Goal: Obtain resource: Download file/media

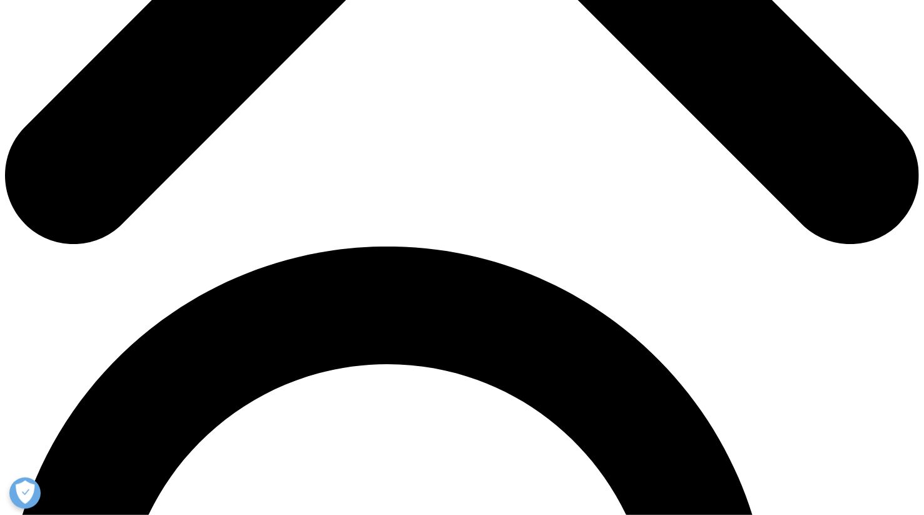
scroll to position [688, 0]
drag, startPoint x: 477, startPoint y: 248, endPoint x: 575, endPoint y: 231, distance: 99.1
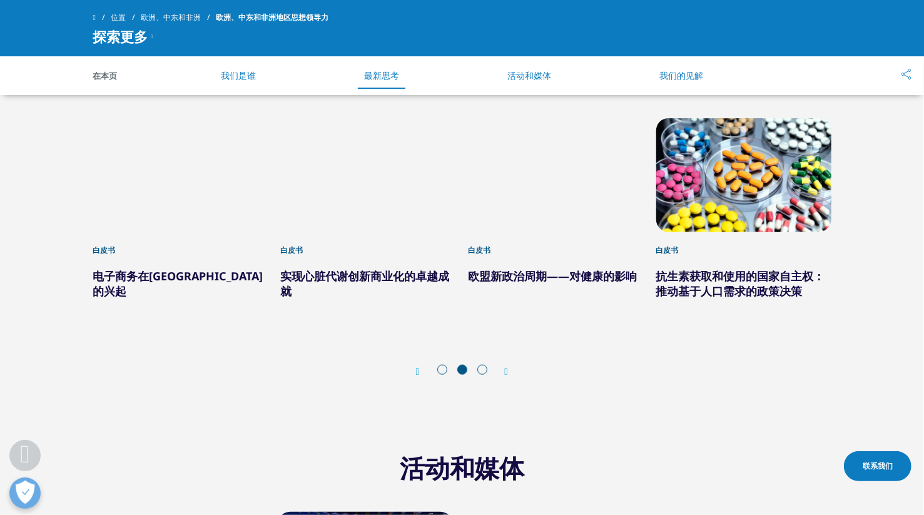
click at [507, 366] on icon "下一张幻灯片" at bounding box center [507, 371] width 4 height 10
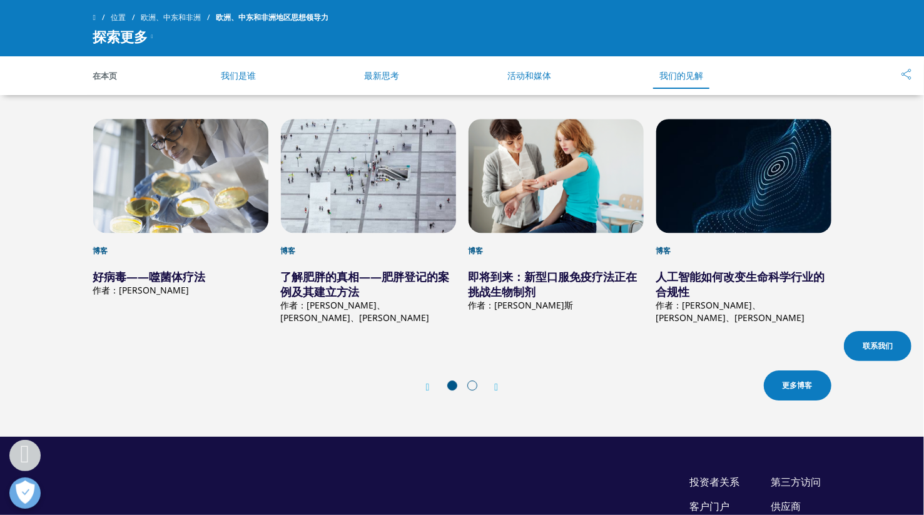
scroll to position [2064, 0]
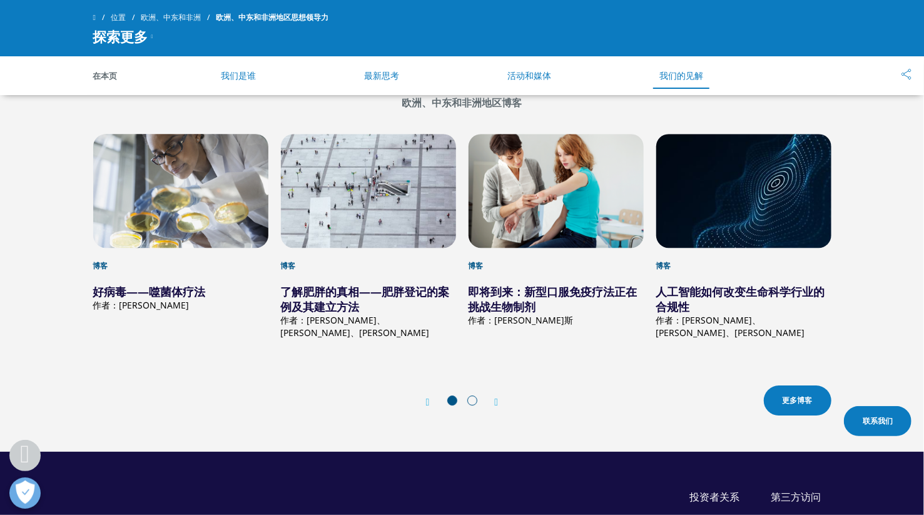
click at [497, 397] on icon "下一张幻灯片" at bounding box center [497, 402] width 4 height 10
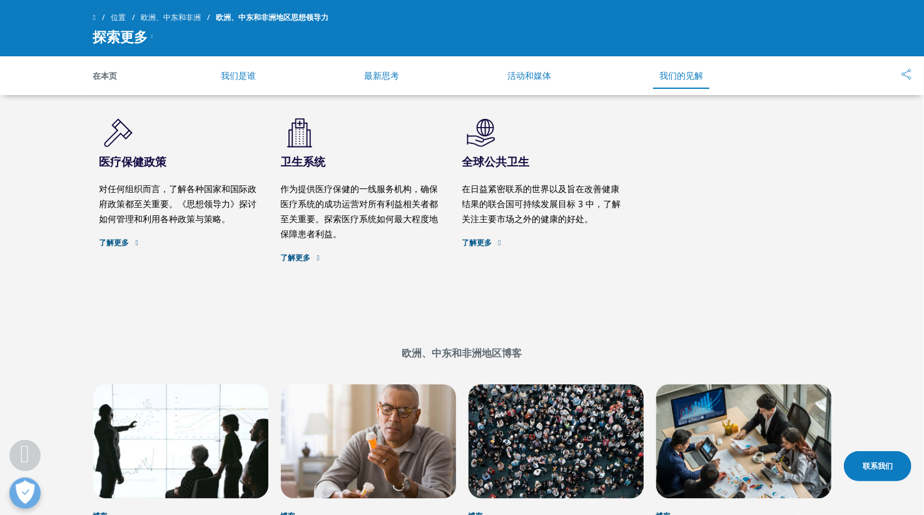
scroll to position [1688, 0]
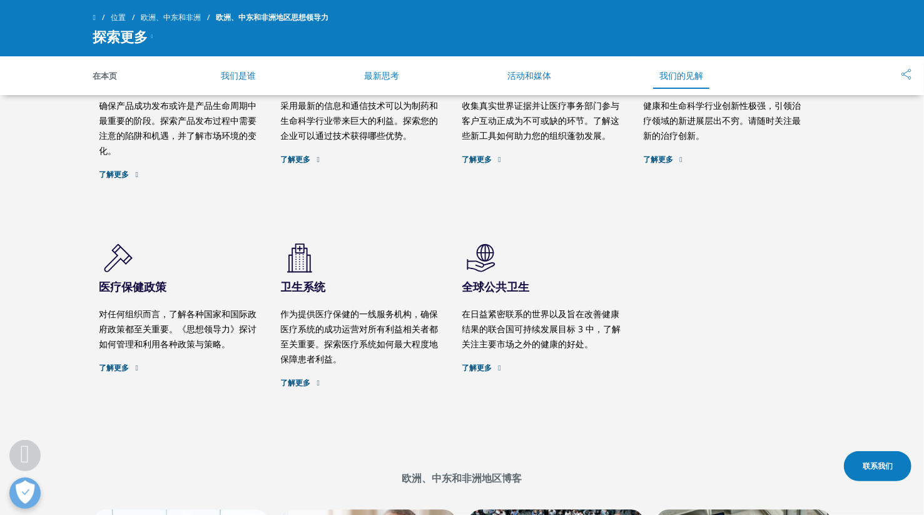
click at [386, 76] on font "最新思考" at bounding box center [381, 75] width 35 height 12
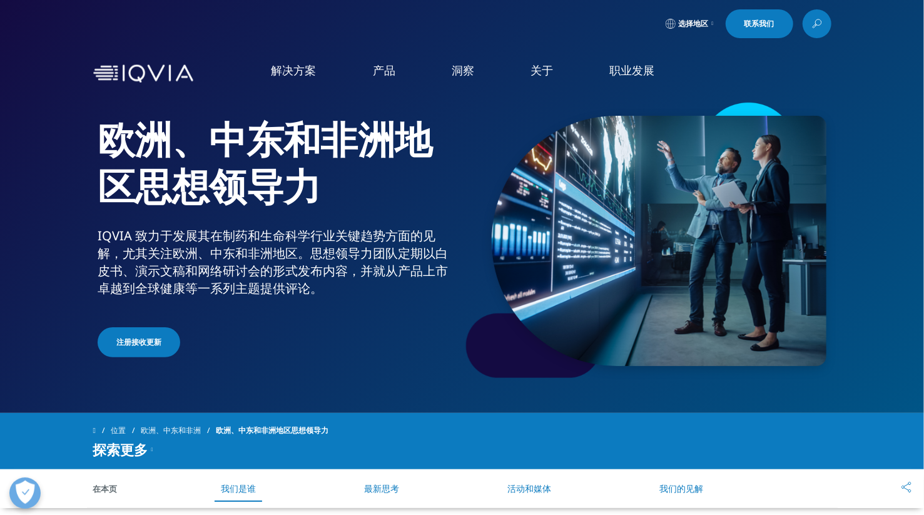
click at [705, 24] on link "选择地区" at bounding box center [689, 23] width 53 height 29
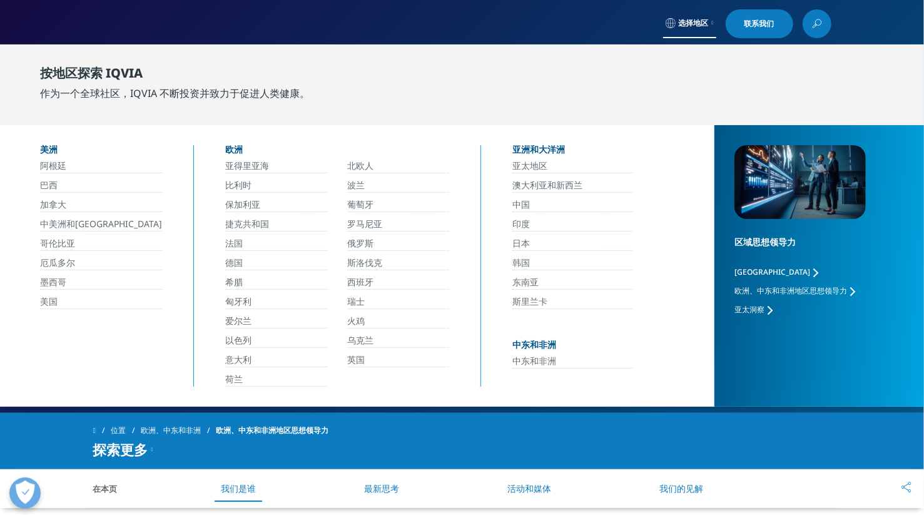
click at [525, 199] on font "中国" at bounding box center [521, 204] width 18 height 12
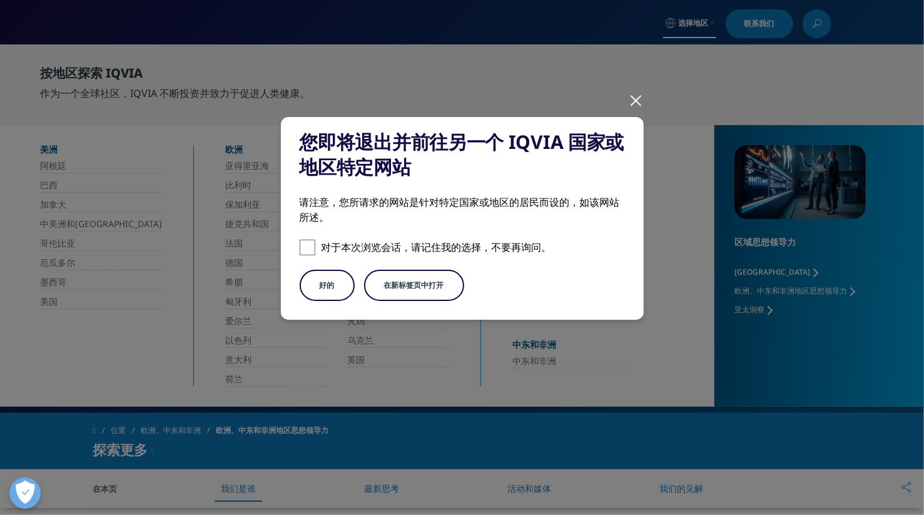
click at [330, 286] on font "好的" at bounding box center [327, 285] width 15 height 11
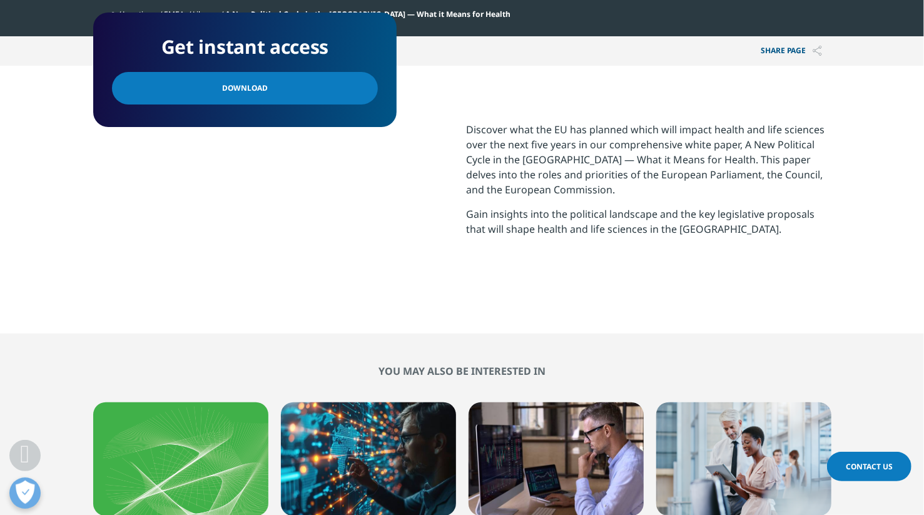
scroll to position [563, 0]
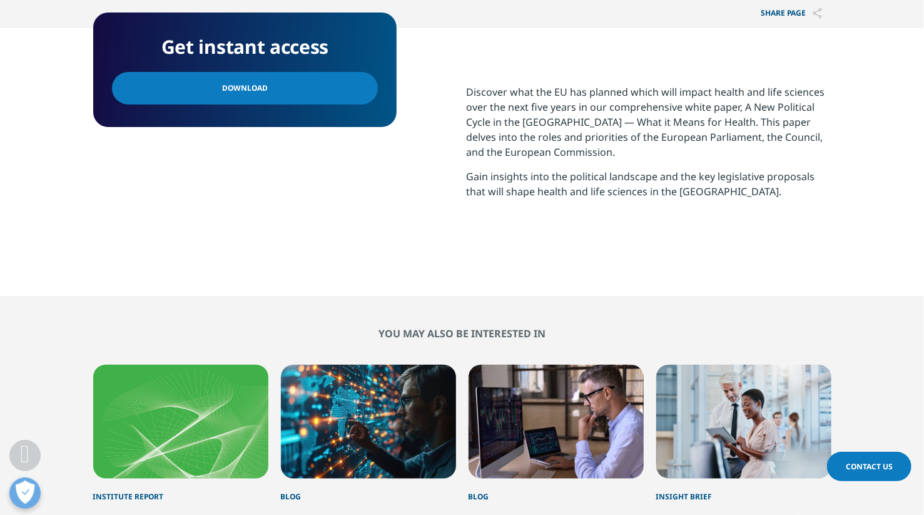
click at [273, 87] on link "Download" at bounding box center [245, 88] width 266 height 33
